Goal: Check status: Check status

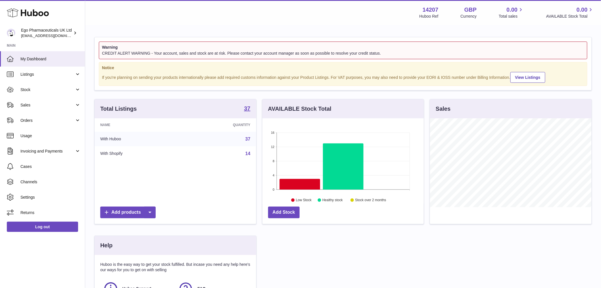
scroll to position [89, 161]
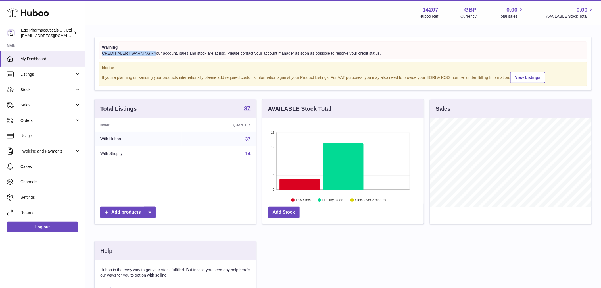
drag, startPoint x: 103, startPoint y: 51, endPoint x: 155, endPoint y: 51, distance: 52.0
click at [155, 51] on div "CREDIT ALERT WARNING - Your account, sales and stock are at risk. Please contac…" at bounding box center [343, 53] width 483 height 5
click at [39, 80] on link "Listings" at bounding box center [42, 73] width 85 height 15
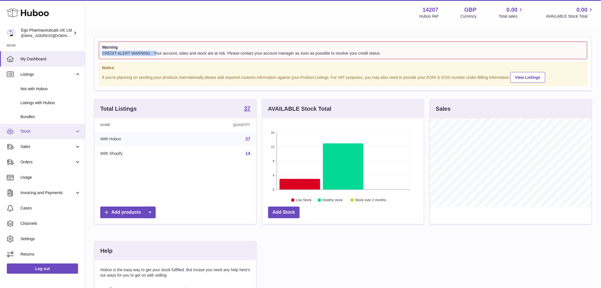
click at [46, 134] on link "Stock" at bounding box center [42, 131] width 85 height 15
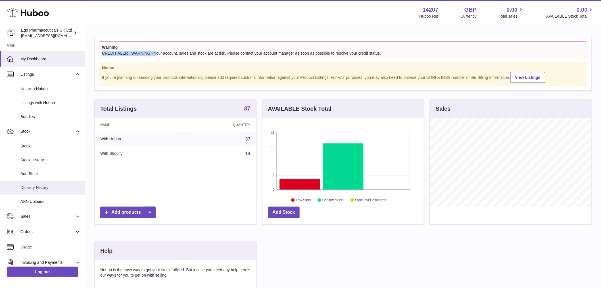
click at [48, 190] on span "Delivery History" at bounding box center [50, 187] width 60 height 5
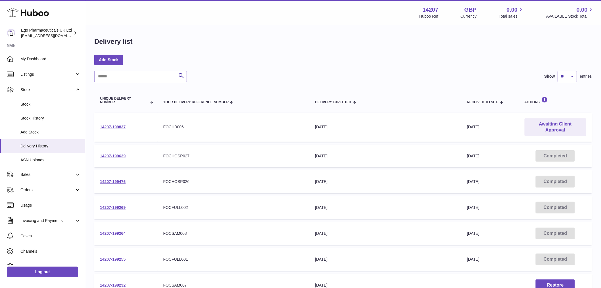
click at [571, 76] on select "** ** ** ***" at bounding box center [567, 76] width 19 height 11
select select "**"
click at [558, 71] on select "** ** ** ***" at bounding box center [567, 76] width 19 height 11
click at [112, 127] on link "14207-199837" at bounding box center [113, 126] width 26 height 5
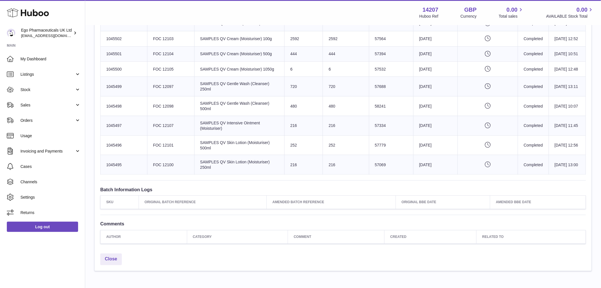
scroll to position [171, 0]
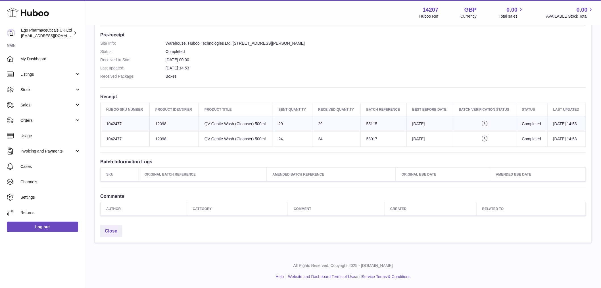
scroll to position [144, 0]
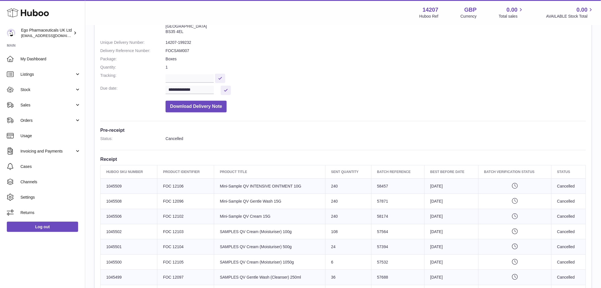
scroll to position [158, 0]
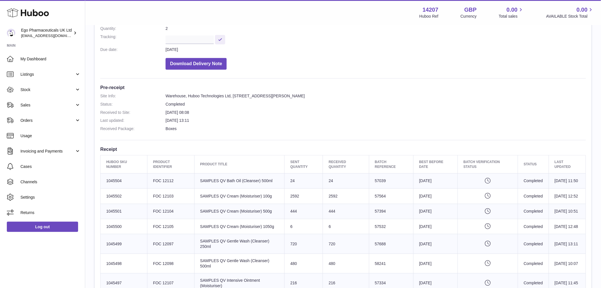
scroll to position [95, 0]
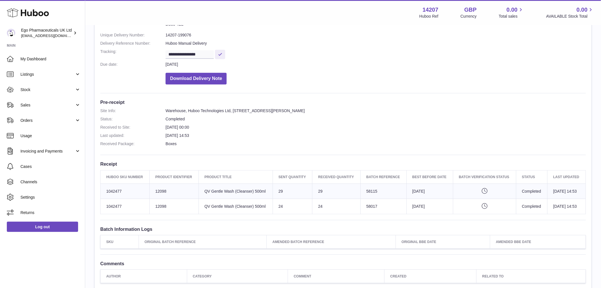
scroll to position [32, 0]
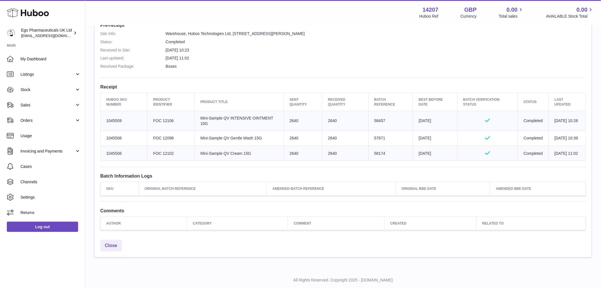
scroll to position [158, 0]
